Goal: Information Seeking & Learning: Learn about a topic

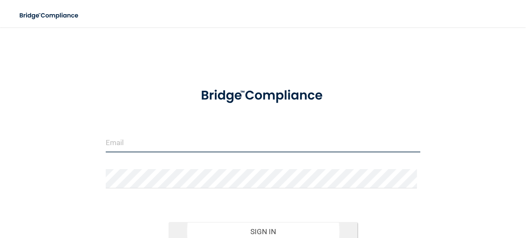
type input "[EMAIL_ADDRESS][DOMAIN_NAME]"
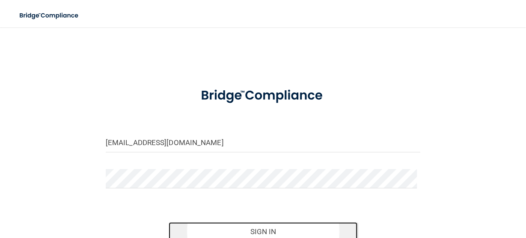
click at [262, 233] on button "Sign In" at bounding box center [263, 231] width 189 height 19
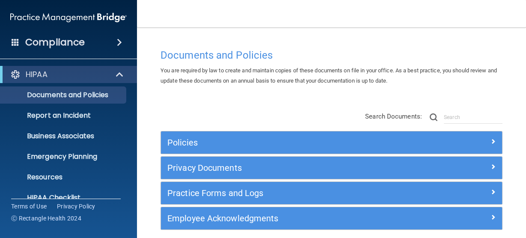
click at [120, 44] on span at bounding box center [119, 42] width 5 height 10
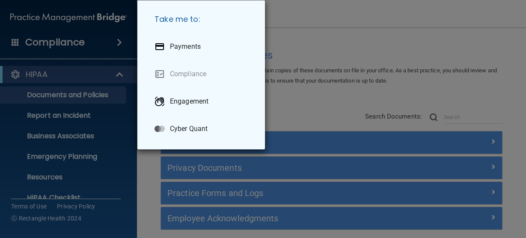
click at [285, 31] on div "Take me to: Payments Compliance Engagement Cyber Quant" at bounding box center [263, 119] width 526 height 238
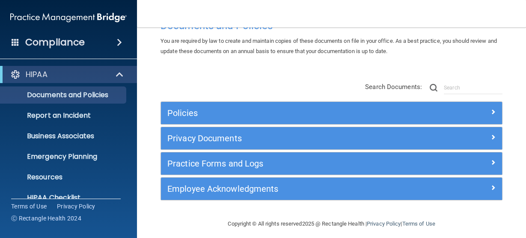
scroll to position [30, 0]
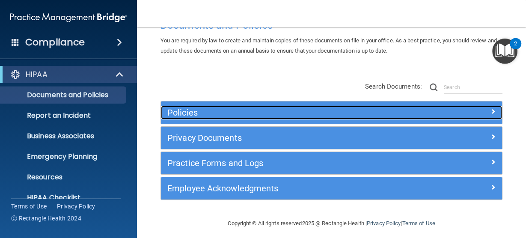
click at [185, 119] on div "Policies" at bounding box center [289, 113] width 256 height 14
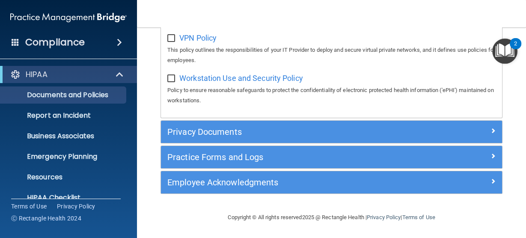
scroll to position [894, 0]
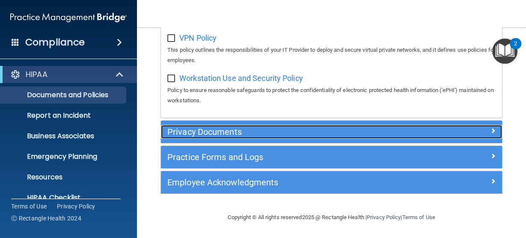
click at [200, 135] on h5 "Privacy Documents" at bounding box center [288, 131] width 243 height 9
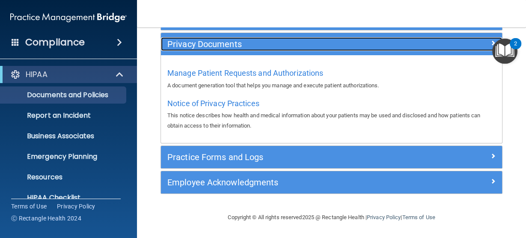
scroll to position [123, 0]
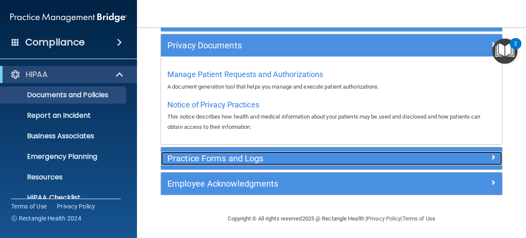
click at [202, 156] on h5 "Practice Forms and Logs" at bounding box center [288, 158] width 243 height 9
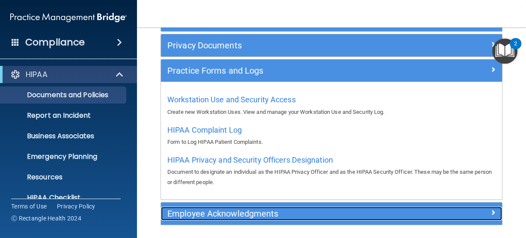
click at [208, 211] on h5 "Employee Acknowledgments" at bounding box center [288, 213] width 243 height 9
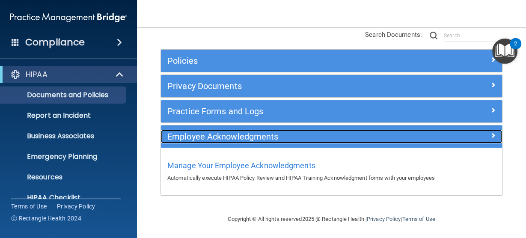
scroll to position [82, 0]
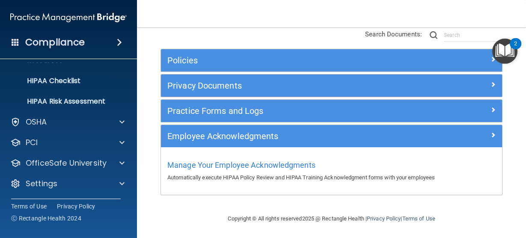
click at [59, 114] on div "OSHA" at bounding box center [68, 122] width 137 height 17
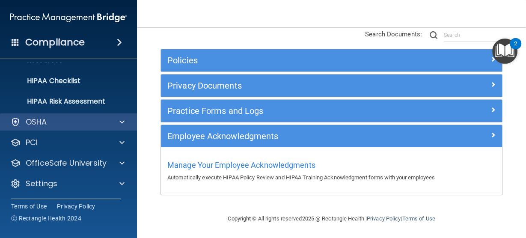
scroll to position [74, 0]
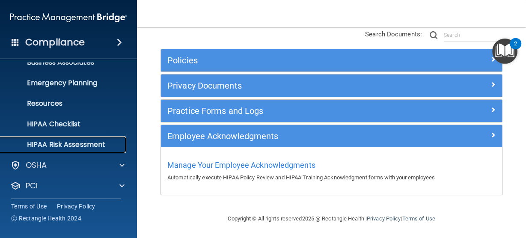
click at [60, 141] on p "HIPAA Risk Assessment" at bounding box center [64, 144] width 117 height 9
